Goal: Task Accomplishment & Management: Use online tool/utility

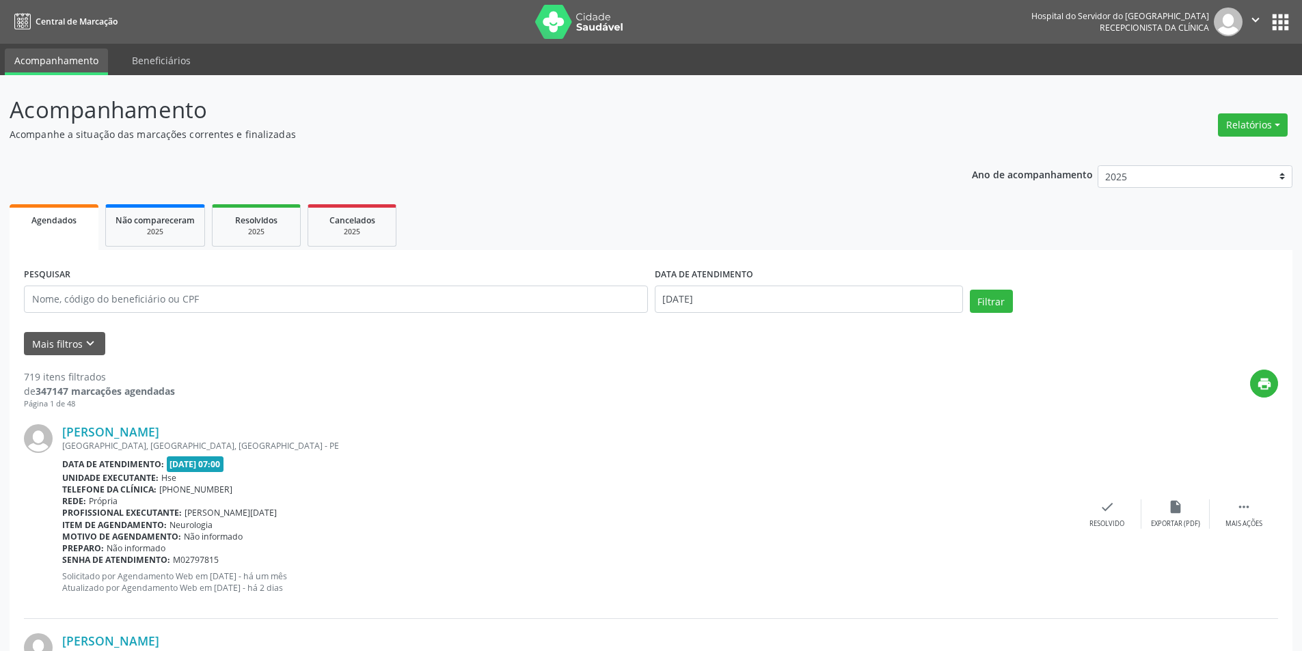
click at [1266, 108] on div "Relatórios Agendamentos Procedimentos realizados" at bounding box center [1252, 117] width 79 height 49
click at [1261, 136] on button "Relatórios" at bounding box center [1252, 124] width 70 height 23
click at [1226, 156] on link "Agendamentos" at bounding box center [1214, 154] width 147 height 19
select select "7"
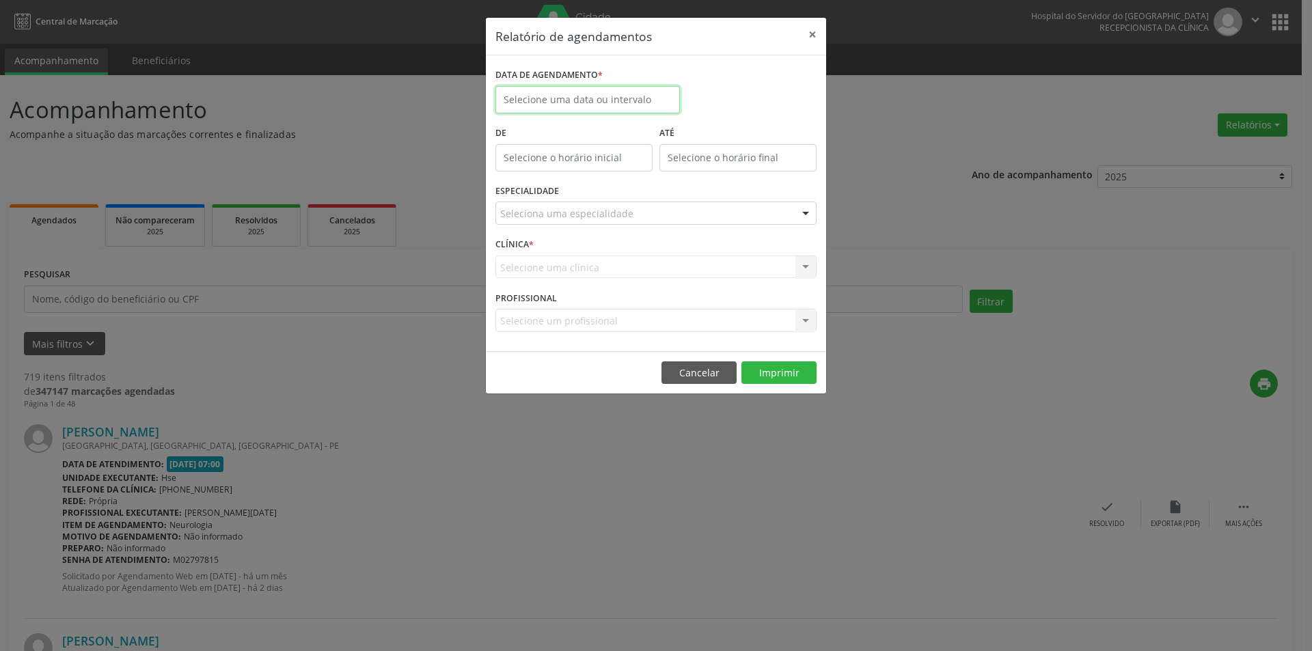
click at [565, 105] on input "text" at bounding box center [587, 99] width 184 height 27
click at [575, 252] on span "19" at bounding box center [570, 253] width 27 height 27
type input "[DATE]"
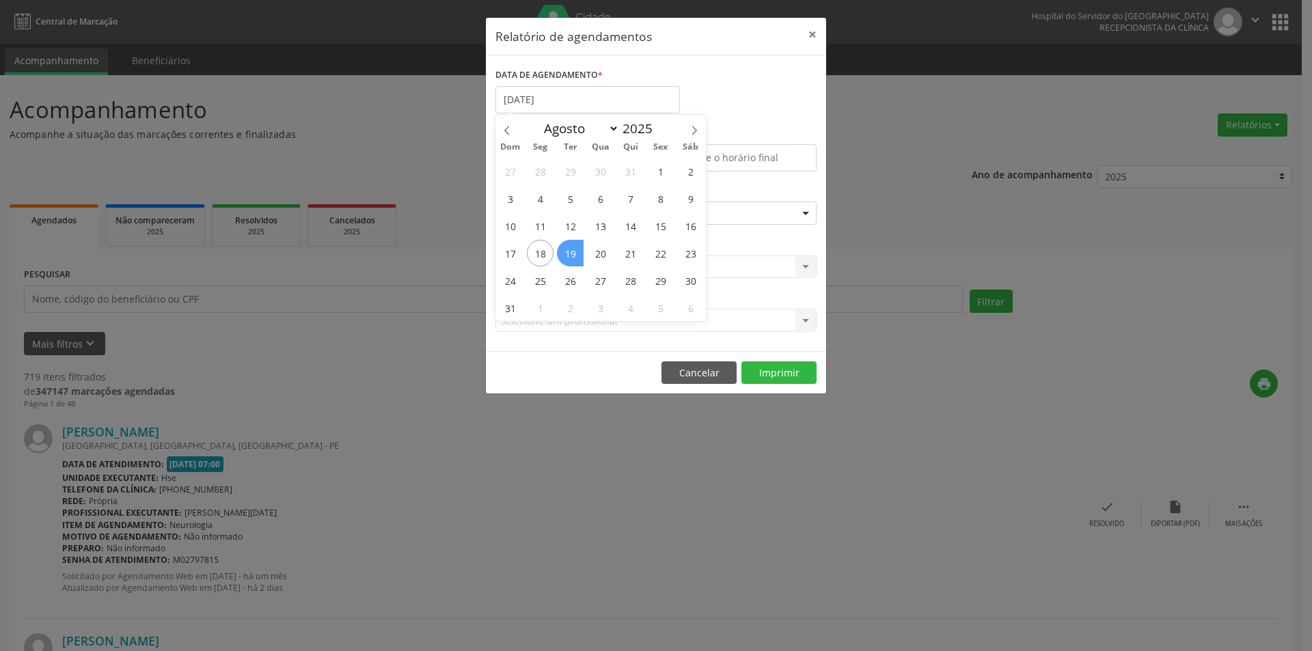
click at [575, 252] on span "19" at bounding box center [570, 253] width 27 height 27
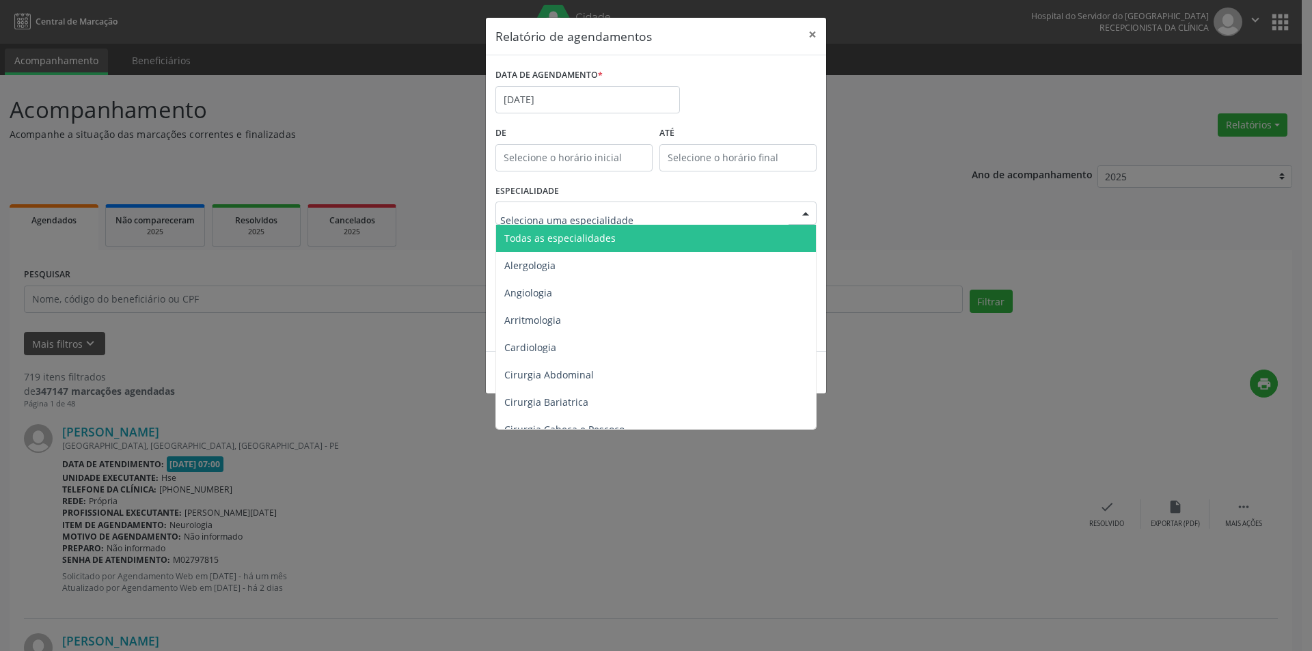
click at [564, 227] on span "Todas as especialidades" at bounding box center [657, 238] width 322 height 27
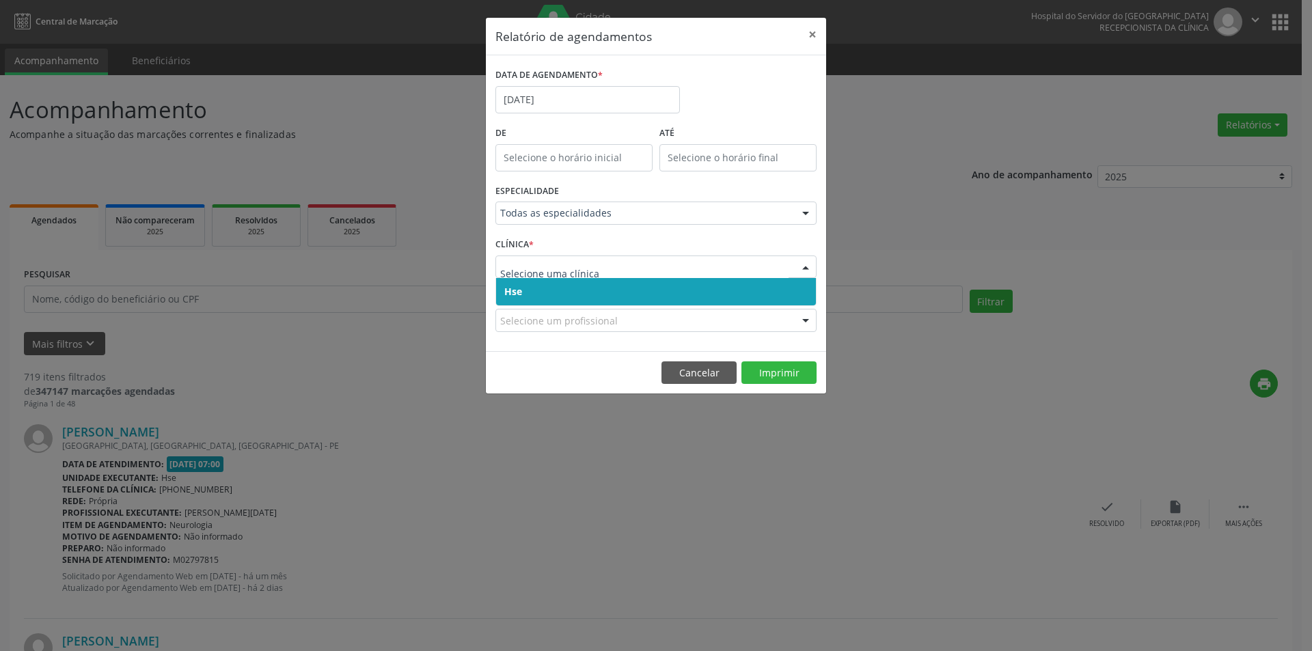
click at [565, 297] on span "Hse" at bounding box center [656, 291] width 320 height 27
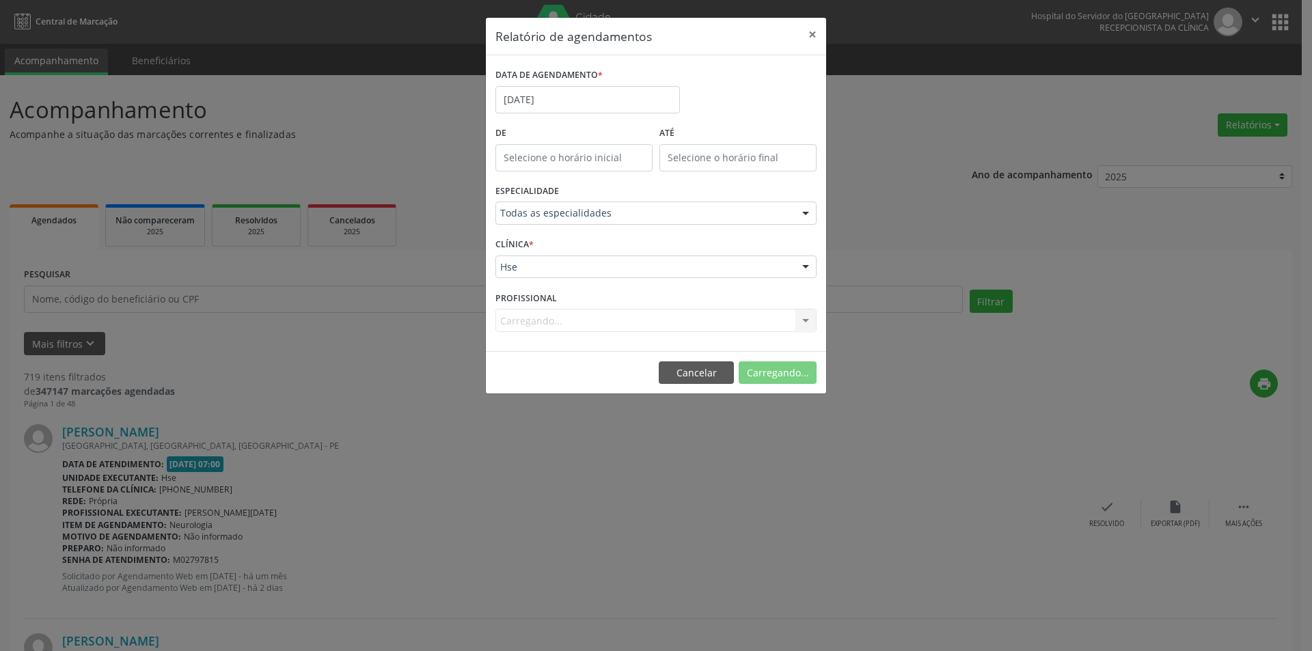
click at [567, 280] on div "CLÍNICA * Hse Hse Nenhum resultado encontrado para: " " Não há nenhuma opção pa…" at bounding box center [656, 260] width 328 height 53
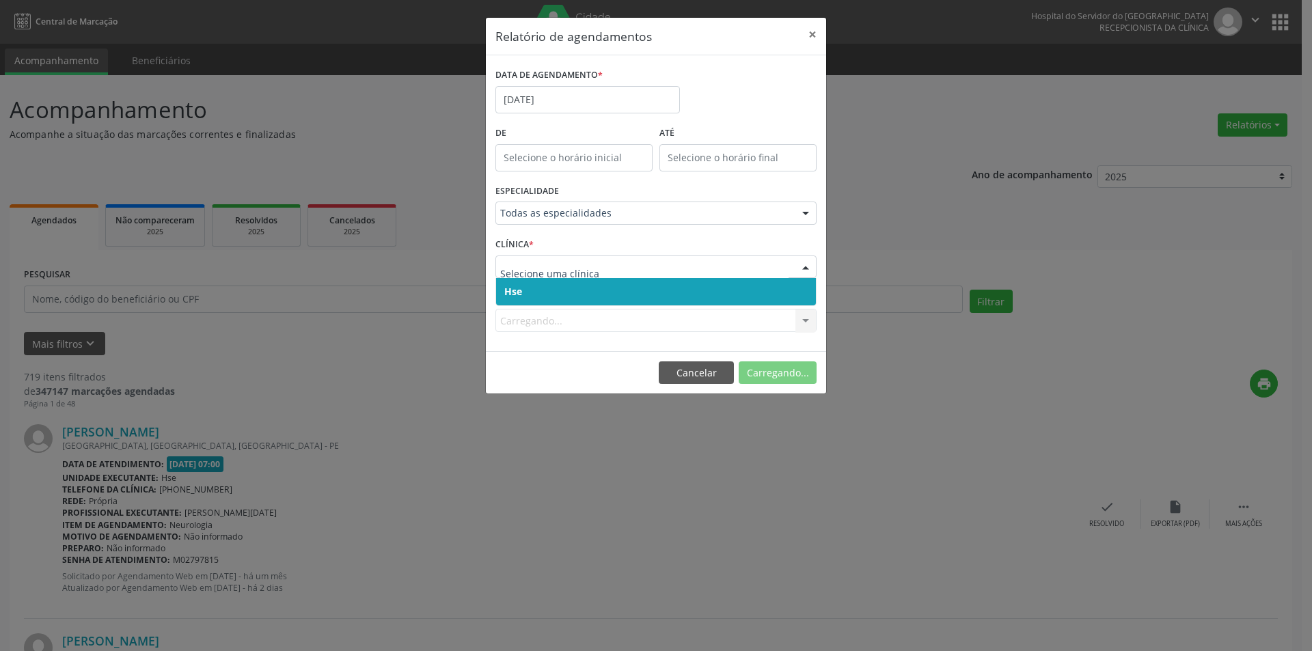
click at [562, 259] on div at bounding box center [655, 267] width 321 height 23
click at [562, 274] on input "text" at bounding box center [644, 273] width 288 height 27
click at [562, 296] on span "Hse" at bounding box center [656, 291] width 320 height 27
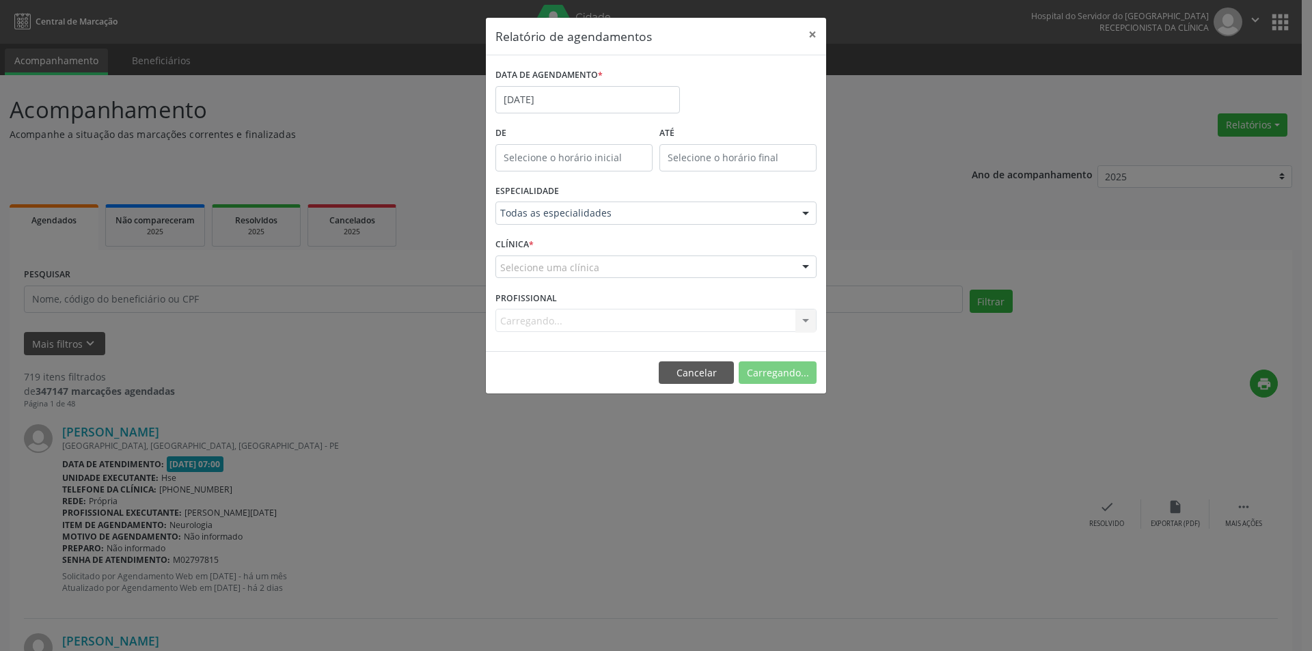
click at [558, 325] on div "Carregando... Nenhum resultado encontrado para: " " Não há nenhuma opção para s…" at bounding box center [655, 320] width 321 height 23
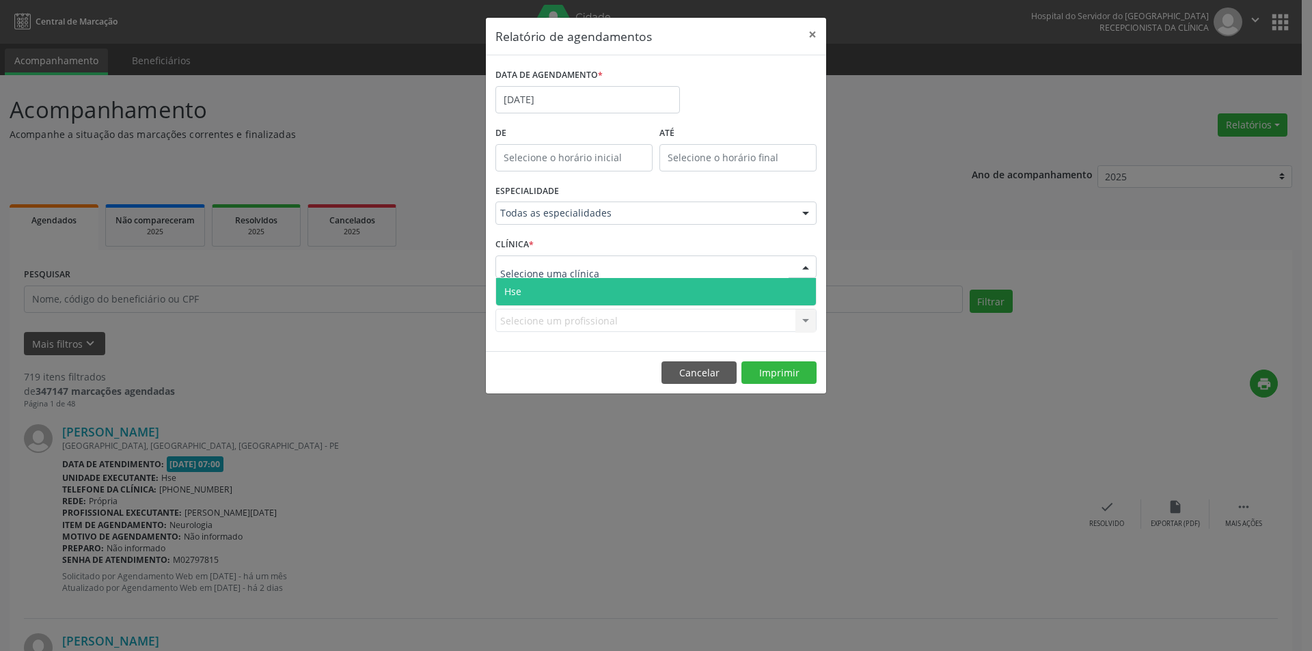
click at [568, 299] on span "Hse" at bounding box center [656, 291] width 320 height 27
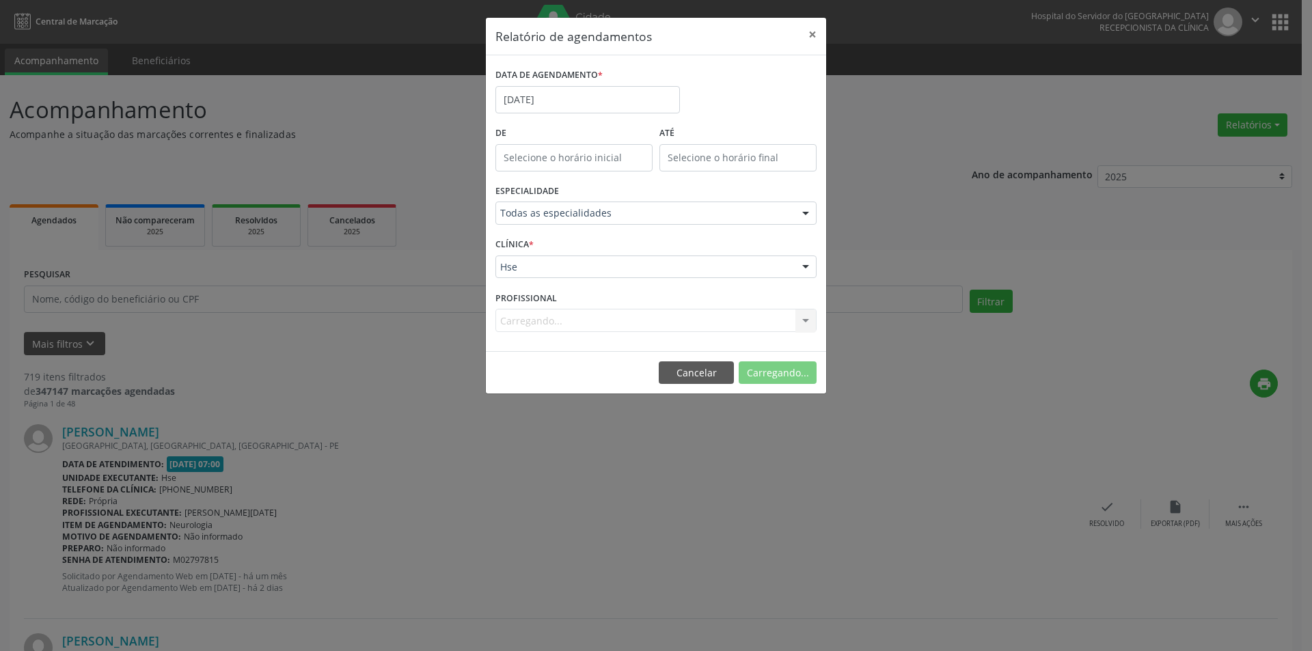
click at [564, 312] on div "Carregando... Todos os profissionais [PERSON_NAME] Interaminense Junior [PERSON…" at bounding box center [655, 320] width 321 height 23
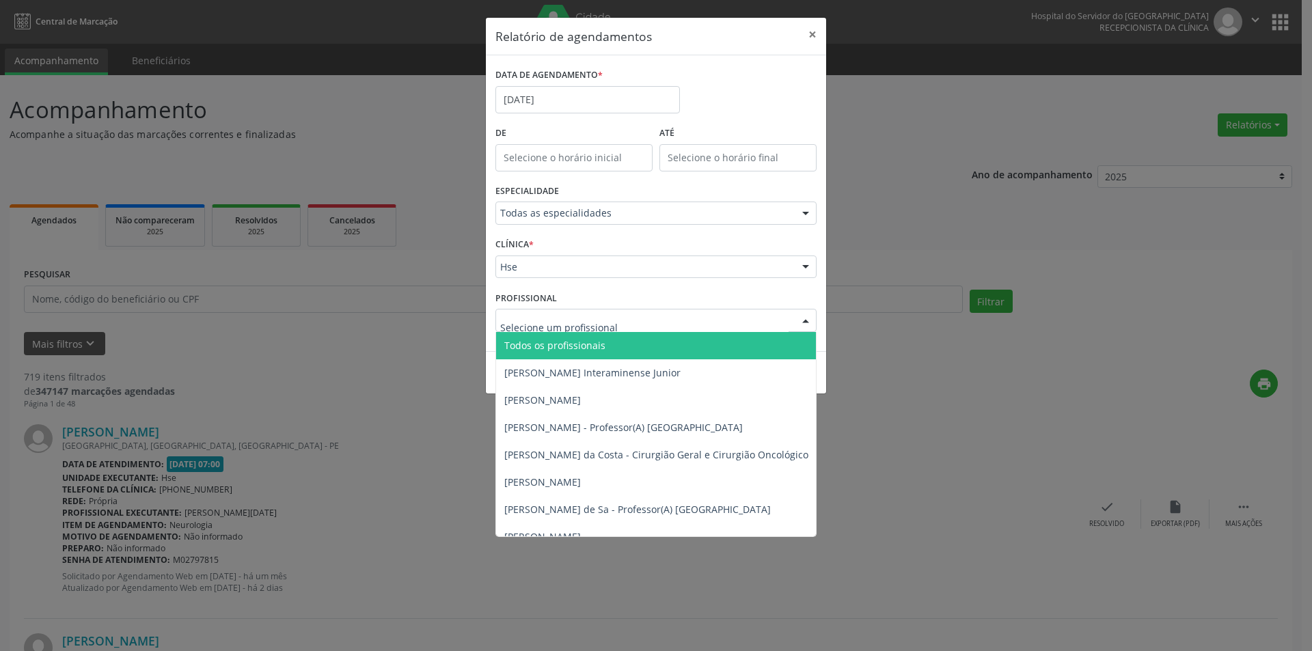
click at [559, 344] on span "Todos os profissionais" at bounding box center [554, 345] width 101 height 13
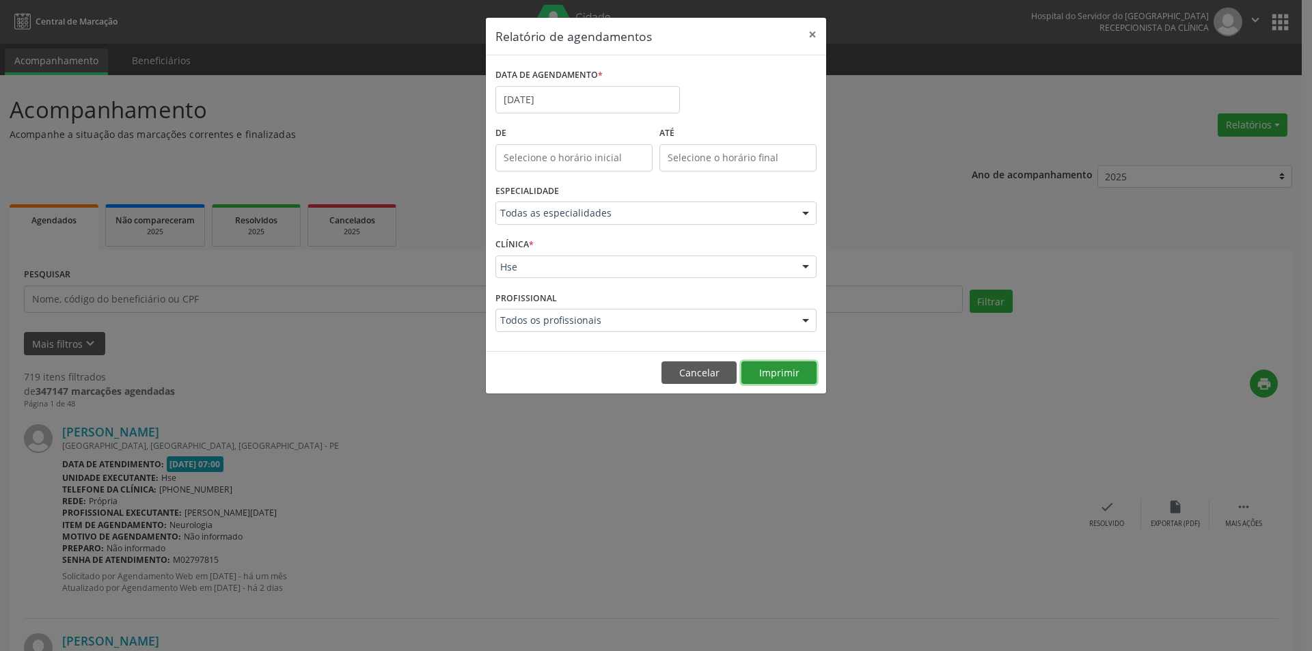
click at [775, 372] on button "Imprimir" at bounding box center [778, 372] width 75 height 23
